Goal: Task Accomplishment & Management: Use online tool/utility

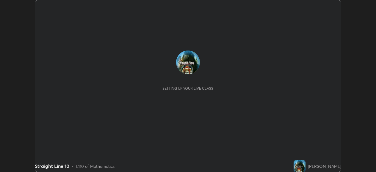
scroll to position [172, 376]
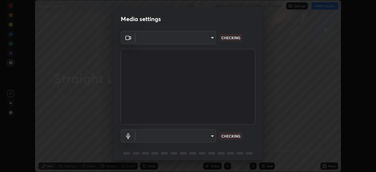
type input "05730faa116fe893cb3bfff37bc48e03cda79a540a9a2906e08a5a6a13fc8772"
type input "default"
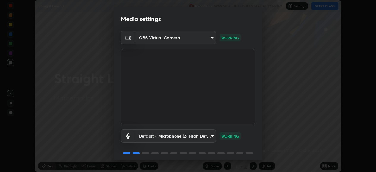
scroll to position [23, 0]
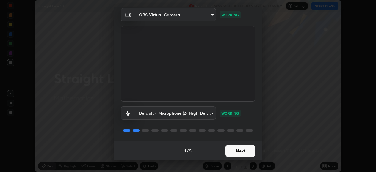
click at [240, 152] on button "Next" at bounding box center [241, 151] width 30 height 12
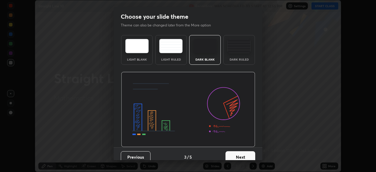
click at [241, 153] on button "Next" at bounding box center [241, 157] width 30 height 12
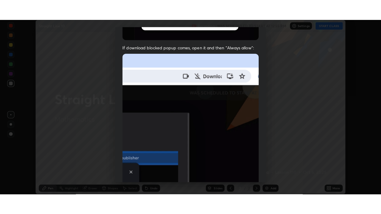
scroll to position [144, 0]
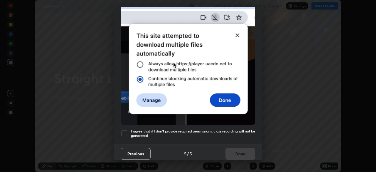
click at [237, 152] on div "Previous 5 / 5 Done" at bounding box center [188, 153] width 149 height 19
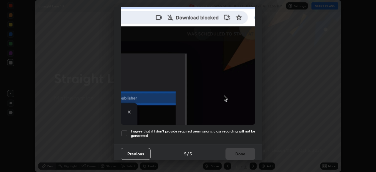
click at [126, 132] on div at bounding box center [124, 133] width 7 height 7
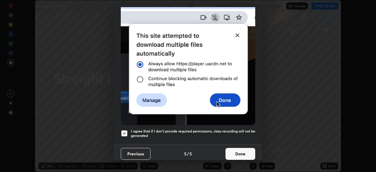
click at [240, 153] on button "Done" at bounding box center [241, 154] width 30 height 12
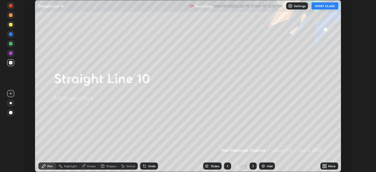
click at [325, 6] on button "START CLASS" at bounding box center [325, 5] width 27 height 7
click at [326, 167] on icon at bounding box center [325, 167] width 1 height 1
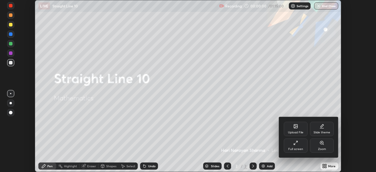
click at [296, 149] on div "Full screen" at bounding box center [295, 149] width 15 height 3
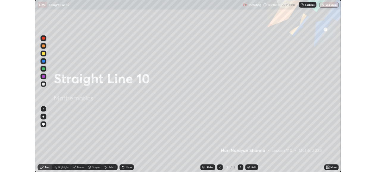
scroll to position [214, 381]
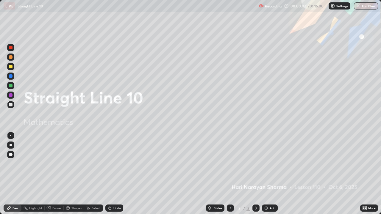
click at [275, 172] on div "Add" at bounding box center [270, 208] width 16 height 7
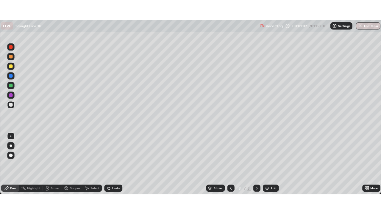
scroll to position [29586, 29383]
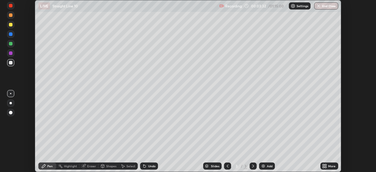
click at [326, 167] on icon at bounding box center [325, 167] width 1 height 1
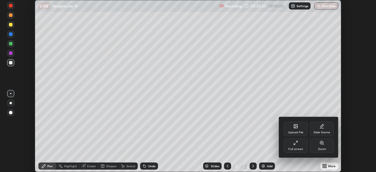
click at [303, 148] on div "Full screen" at bounding box center [296, 146] width 24 height 14
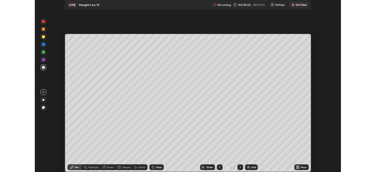
scroll to position [214, 381]
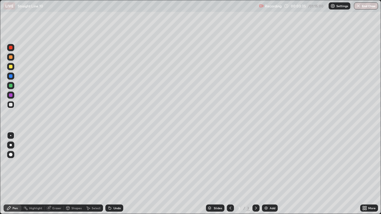
click at [99, 172] on div "Select" at bounding box center [96, 208] width 9 height 3
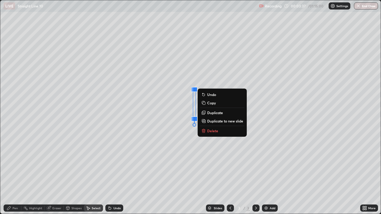
click at [225, 132] on button "Delete" at bounding box center [222, 130] width 44 height 7
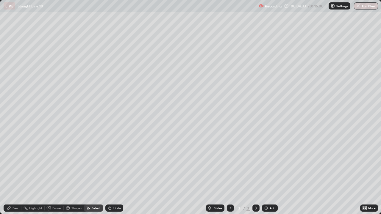
click at [15, 172] on div "Pen" at bounding box center [13, 208] width 18 height 7
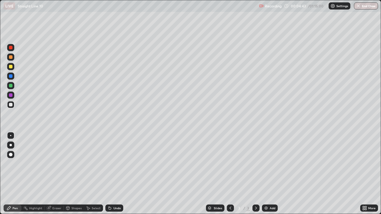
click at [21, 172] on div at bounding box center [21, 208] width 0 height 5
click at [10, 63] on div at bounding box center [10, 66] width 7 height 7
click at [9, 172] on icon at bounding box center [9, 209] width 4 height 4
click at [11, 104] on div at bounding box center [11, 105] width 4 height 4
click at [10, 66] on div at bounding box center [11, 67] width 4 height 4
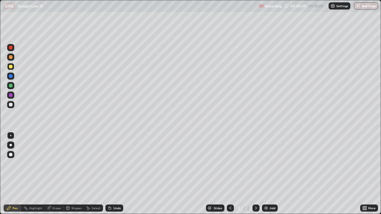
click at [10, 104] on div at bounding box center [11, 105] width 4 height 4
click at [8, 172] on icon at bounding box center [9, 209] width 4 height 4
click at [7, 172] on div "Pen" at bounding box center [13, 208] width 18 height 7
click at [11, 65] on div at bounding box center [11, 67] width 4 height 4
click at [113, 172] on div "Undo" at bounding box center [116, 208] width 7 height 3
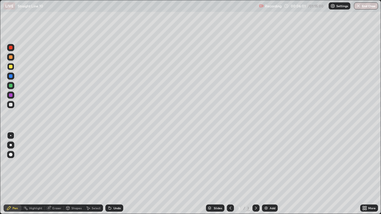
click at [92, 172] on div "Select" at bounding box center [96, 208] width 9 height 3
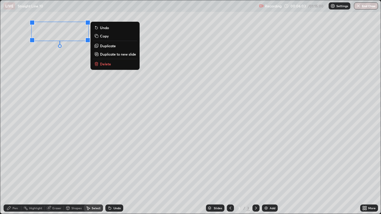
click at [108, 64] on p "Delete" at bounding box center [105, 64] width 11 height 5
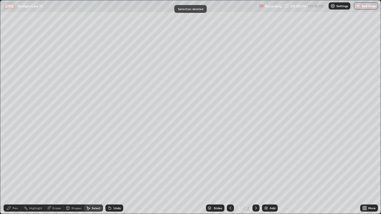
click at [12, 172] on div "Pen" at bounding box center [13, 208] width 18 height 12
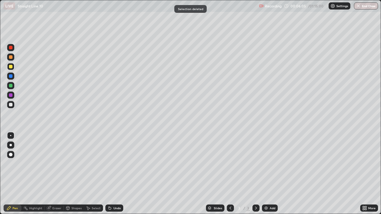
click at [10, 107] on div at bounding box center [10, 104] width 7 height 7
click at [10, 66] on div at bounding box center [11, 67] width 4 height 4
click at [93, 172] on div "Select" at bounding box center [96, 208] width 9 height 3
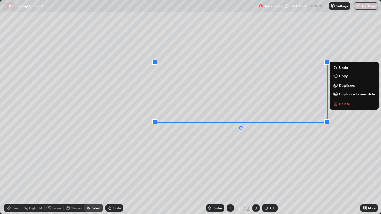
click at [340, 106] on p "Delete" at bounding box center [344, 103] width 11 height 5
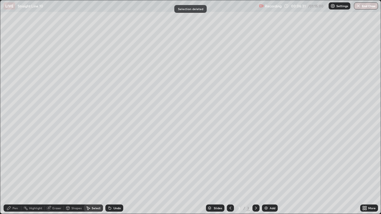
click at [13, 172] on div "Pen" at bounding box center [14, 208] width 5 height 3
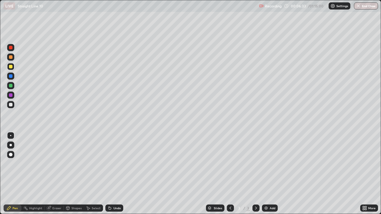
click at [11, 107] on div at bounding box center [10, 104] width 7 height 7
click at [93, 172] on div "Select" at bounding box center [93, 208] width 19 height 12
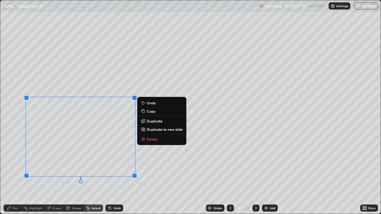
click at [152, 136] on button "Delete" at bounding box center [162, 139] width 44 height 7
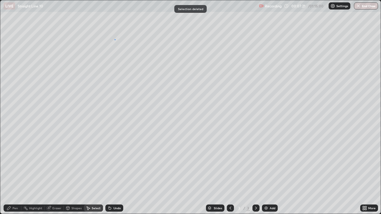
click at [0, 0] on div at bounding box center [0, 0] width 0 height 0
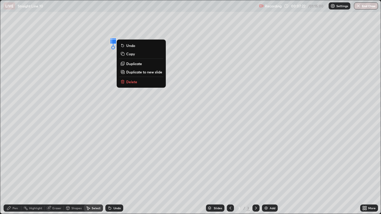
click at [113, 77] on div "0 ° Undo Copy Duplicate Duplicate to new slide Delete" at bounding box center [190, 107] width 380 height 214
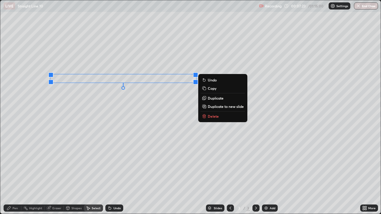
click at [14, 172] on div "Pen" at bounding box center [14, 208] width 5 height 3
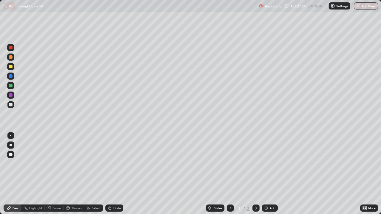
click at [10, 103] on div at bounding box center [10, 104] width 7 height 7
click at [11, 66] on div at bounding box center [11, 67] width 4 height 4
click at [13, 172] on div "Pen" at bounding box center [14, 208] width 5 height 3
click at [11, 107] on div at bounding box center [10, 104] width 7 height 7
click at [12, 105] on div at bounding box center [11, 105] width 4 height 4
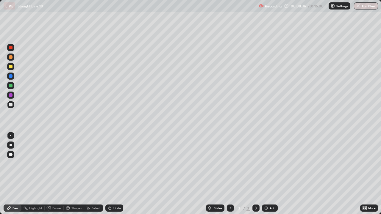
click at [89, 172] on div "Select" at bounding box center [93, 208] width 19 height 7
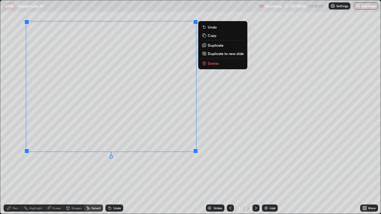
click at [215, 63] on p "Delete" at bounding box center [213, 63] width 11 height 5
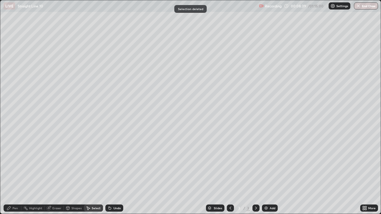
click at [14, 172] on div "Pen" at bounding box center [14, 208] width 5 height 3
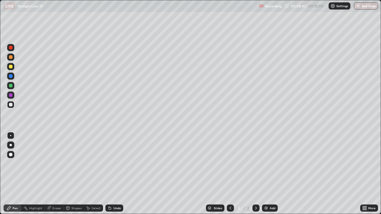
click at [11, 103] on div at bounding box center [11, 105] width 4 height 4
click at [11, 69] on div at bounding box center [10, 66] width 7 height 7
click at [10, 104] on div at bounding box center [11, 105] width 4 height 4
click at [11, 67] on div at bounding box center [11, 67] width 4 height 4
click at [100, 172] on div "Select" at bounding box center [93, 208] width 19 height 7
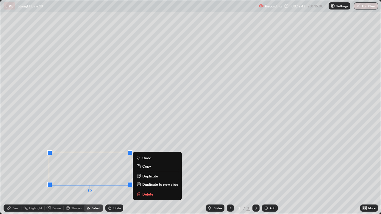
click at [144, 172] on p "Delete" at bounding box center [147, 194] width 11 height 5
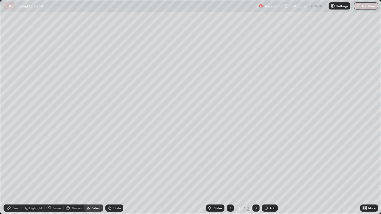
click at [258, 172] on div at bounding box center [255, 208] width 7 height 7
click at [91, 172] on div "0 ° Undo Copy Duplicate Duplicate to new slide Delete" at bounding box center [190, 107] width 380 height 214
click at [255, 172] on icon at bounding box center [256, 208] width 5 height 5
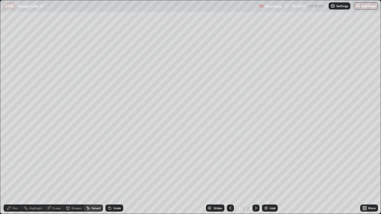
click at [255, 172] on icon at bounding box center [256, 208] width 5 height 5
click at [261, 172] on div "Slides 3 / 3 Add" at bounding box center [241, 208] width 237 height 12
click at [267, 172] on img at bounding box center [266, 208] width 5 height 5
click at [11, 172] on div "Pen" at bounding box center [13, 208] width 18 height 7
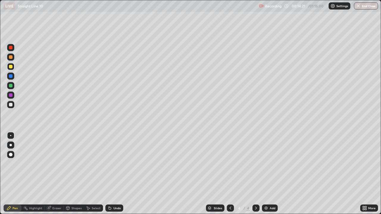
click at [12, 105] on div at bounding box center [11, 105] width 4 height 4
click at [11, 70] on div at bounding box center [10, 66] width 7 height 7
click at [11, 103] on div at bounding box center [11, 105] width 4 height 4
click at [9, 106] on div at bounding box center [10, 104] width 7 height 7
click at [10, 68] on div at bounding box center [11, 67] width 4 height 4
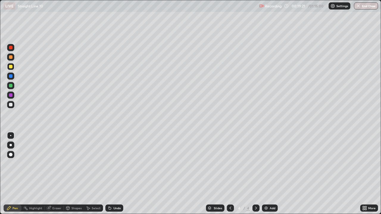
click at [255, 172] on icon at bounding box center [256, 208] width 5 height 5
click at [269, 172] on div "Add" at bounding box center [270, 208] width 16 height 7
click at [12, 172] on div "Pen" at bounding box center [13, 208] width 18 height 7
click at [12, 107] on div at bounding box center [10, 104] width 7 height 7
click at [21, 172] on div "Pen" at bounding box center [13, 208] width 18 height 7
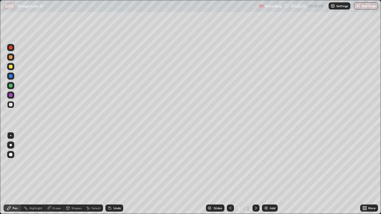
click at [231, 172] on icon at bounding box center [230, 208] width 5 height 5
click at [255, 172] on icon at bounding box center [256, 208] width 5 height 5
click at [11, 67] on div at bounding box center [11, 67] width 4 height 4
click at [265, 172] on img at bounding box center [266, 208] width 5 height 5
click at [230, 172] on icon at bounding box center [230, 208] width 2 height 3
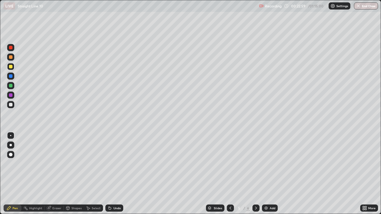
click at [252, 172] on div at bounding box center [255, 208] width 7 height 7
click at [10, 101] on div at bounding box center [10, 104] width 7 height 7
click at [10, 66] on div at bounding box center [11, 67] width 4 height 4
click at [255, 172] on icon at bounding box center [256, 208] width 2 height 3
click at [264, 172] on img at bounding box center [266, 208] width 5 height 5
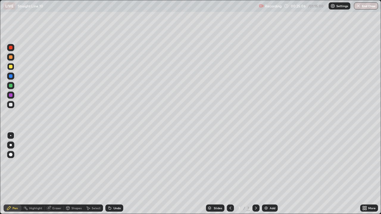
click at [11, 108] on div at bounding box center [10, 104] width 7 height 7
click at [10, 66] on div at bounding box center [11, 67] width 4 height 4
click at [109, 172] on div "Undo" at bounding box center [114, 208] width 18 height 7
click at [12, 107] on div at bounding box center [10, 104] width 7 height 7
click at [10, 104] on div at bounding box center [11, 105] width 4 height 4
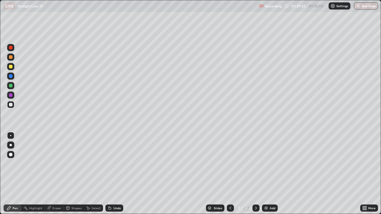
click at [12, 67] on div at bounding box center [11, 67] width 4 height 4
click at [12, 84] on div at bounding box center [10, 85] width 7 height 7
click at [12, 107] on div at bounding box center [10, 104] width 7 height 7
click at [10, 64] on div at bounding box center [10, 66] width 7 height 7
click at [12, 104] on div at bounding box center [11, 105] width 4 height 4
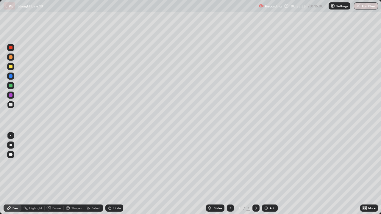
click at [256, 172] on icon at bounding box center [256, 208] width 5 height 5
click at [264, 172] on img at bounding box center [266, 208] width 5 height 5
click at [14, 172] on div "Pen" at bounding box center [14, 208] width 5 height 3
click at [11, 104] on div at bounding box center [11, 105] width 4 height 4
click at [10, 67] on div at bounding box center [11, 67] width 4 height 4
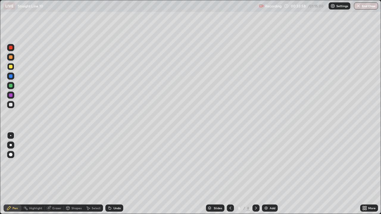
click at [11, 104] on div at bounding box center [11, 105] width 4 height 4
click at [113, 172] on div "Undo" at bounding box center [116, 208] width 7 height 3
click at [9, 67] on div at bounding box center [11, 67] width 4 height 4
click at [11, 105] on div at bounding box center [11, 105] width 4 height 4
click at [229, 172] on icon at bounding box center [230, 208] width 5 height 5
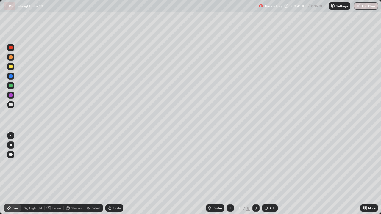
click at [228, 172] on icon at bounding box center [230, 208] width 5 height 5
click at [227, 172] on div at bounding box center [230, 208] width 7 height 7
click at [227, 172] on div at bounding box center [230, 208] width 7 height 12
click at [228, 172] on icon at bounding box center [230, 208] width 5 height 5
click at [253, 172] on div at bounding box center [255, 208] width 7 height 7
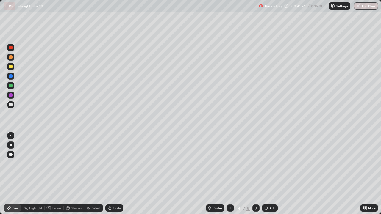
click at [254, 172] on icon at bounding box center [256, 208] width 5 height 5
click at [251, 172] on div "8 / 8" at bounding box center [243, 208] width 33 height 12
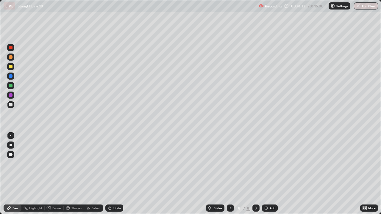
click at [12, 105] on div at bounding box center [11, 105] width 4 height 4
click at [10, 103] on div at bounding box center [11, 105] width 4 height 4
click at [9, 65] on div at bounding box center [10, 66] width 7 height 7
click at [11, 69] on div at bounding box center [10, 66] width 7 height 7
click at [9, 104] on div at bounding box center [11, 105] width 4 height 4
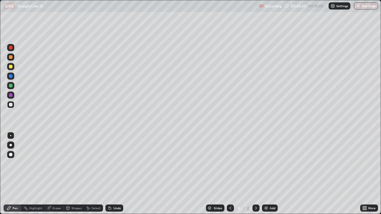
click at [255, 172] on icon at bounding box center [256, 208] width 2 height 3
click at [267, 172] on img at bounding box center [266, 208] width 5 height 5
click at [11, 102] on div at bounding box center [10, 104] width 7 height 7
click at [9, 70] on div at bounding box center [10, 66] width 7 height 7
click at [231, 172] on icon at bounding box center [230, 208] width 5 height 5
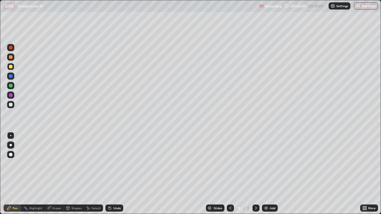
click at [254, 172] on icon at bounding box center [256, 208] width 5 height 5
click at [226, 172] on div "Slides 9 / 9 Add" at bounding box center [241, 208] width 237 height 12
click at [230, 172] on icon at bounding box center [230, 208] width 5 height 5
click at [253, 172] on div at bounding box center [255, 208] width 7 height 7
click at [230, 172] on icon at bounding box center [230, 208] width 5 height 5
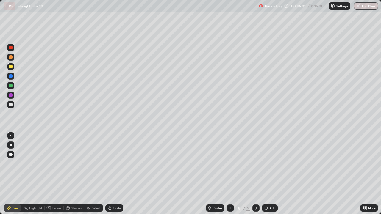
click at [255, 172] on icon at bounding box center [256, 208] width 5 height 5
click at [232, 172] on icon at bounding box center [230, 208] width 5 height 5
click at [255, 172] on icon at bounding box center [256, 208] width 5 height 5
click at [114, 172] on div "Undo" at bounding box center [116, 208] width 7 height 3
click at [115, 172] on div "Undo" at bounding box center [116, 208] width 7 height 3
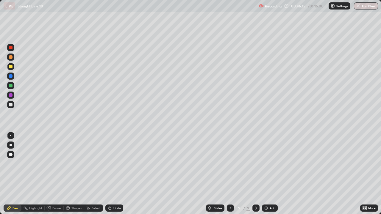
click at [114, 172] on div "Undo" at bounding box center [116, 208] width 7 height 3
click at [115, 172] on div "Undo" at bounding box center [114, 208] width 18 height 7
click at [118, 172] on div "Undo" at bounding box center [113, 208] width 20 height 12
click at [120, 172] on div "Undo" at bounding box center [113, 208] width 20 height 12
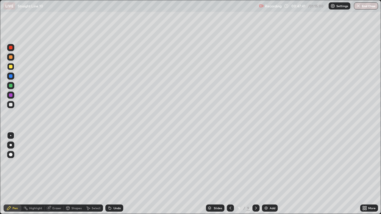
click at [265, 172] on img at bounding box center [266, 208] width 5 height 5
click at [227, 172] on div at bounding box center [229, 208] width 7 height 7
click at [255, 172] on icon at bounding box center [256, 208] width 5 height 5
click at [229, 172] on icon at bounding box center [230, 208] width 5 height 5
click at [228, 172] on icon at bounding box center [230, 208] width 5 height 5
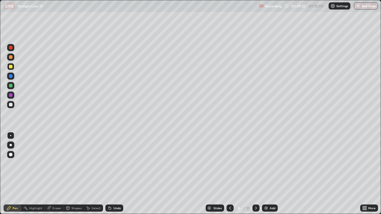
click at [254, 172] on icon at bounding box center [256, 208] width 5 height 5
click at [264, 172] on img at bounding box center [266, 208] width 5 height 5
click at [233, 172] on div at bounding box center [230, 208] width 7 height 7
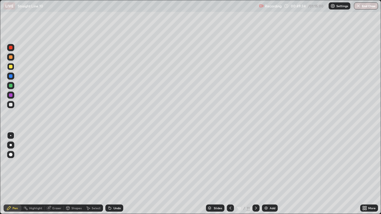
click at [256, 172] on div at bounding box center [255, 208] width 7 height 7
click at [229, 172] on icon at bounding box center [230, 208] width 5 height 5
click at [254, 172] on icon at bounding box center [256, 208] width 5 height 5
click at [256, 172] on icon at bounding box center [256, 208] width 5 height 5
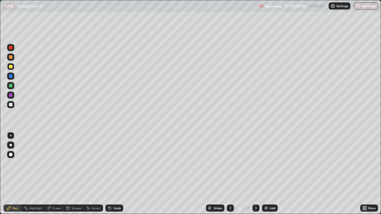
click at [109, 172] on div "Undo" at bounding box center [114, 208] width 18 height 7
click at [110, 172] on icon at bounding box center [109, 208] width 5 height 5
click at [230, 172] on icon at bounding box center [230, 208] width 5 height 5
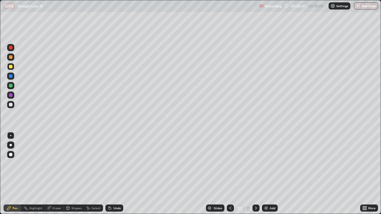
click at [229, 172] on icon at bounding box center [230, 208] width 5 height 5
click at [230, 172] on icon at bounding box center [230, 208] width 2 height 3
click at [255, 172] on icon at bounding box center [256, 208] width 5 height 5
click at [256, 172] on icon at bounding box center [256, 208] width 2 height 3
click at [255, 172] on icon at bounding box center [256, 208] width 5 height 5
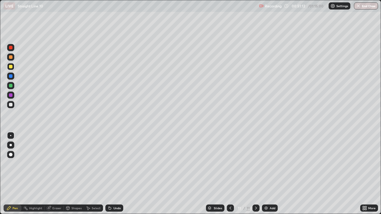
click at [255, 172] on icon at bounding box center [256, 208] width 5 height 5
click at [334, 6] on img at bounding box center [332, 6] width 5 height 5
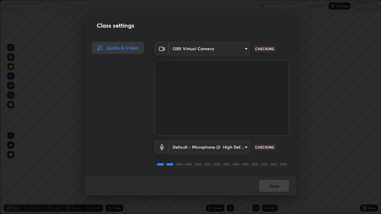
click at [311, 28] on div "Class settings Audio & Video OBS Virtual Camera 05730faa116fe893cb3bfff37bc48e0…" at bounding box center [190, 107] width 381 height 214
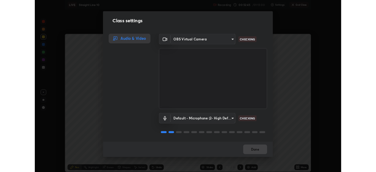
scroll to position [29586, 29383]
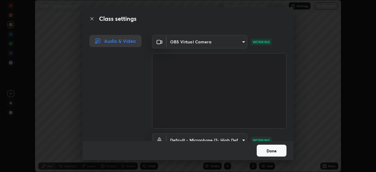
click at [285, 151] on button "Done" at bounding box center [272, 151] width 30 height 12
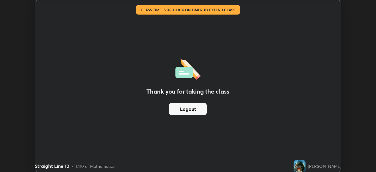
click at [196, 109] on button "Logout" at bounding box center [188, 109] width 38 height 12
